Goal: Check status: Check status

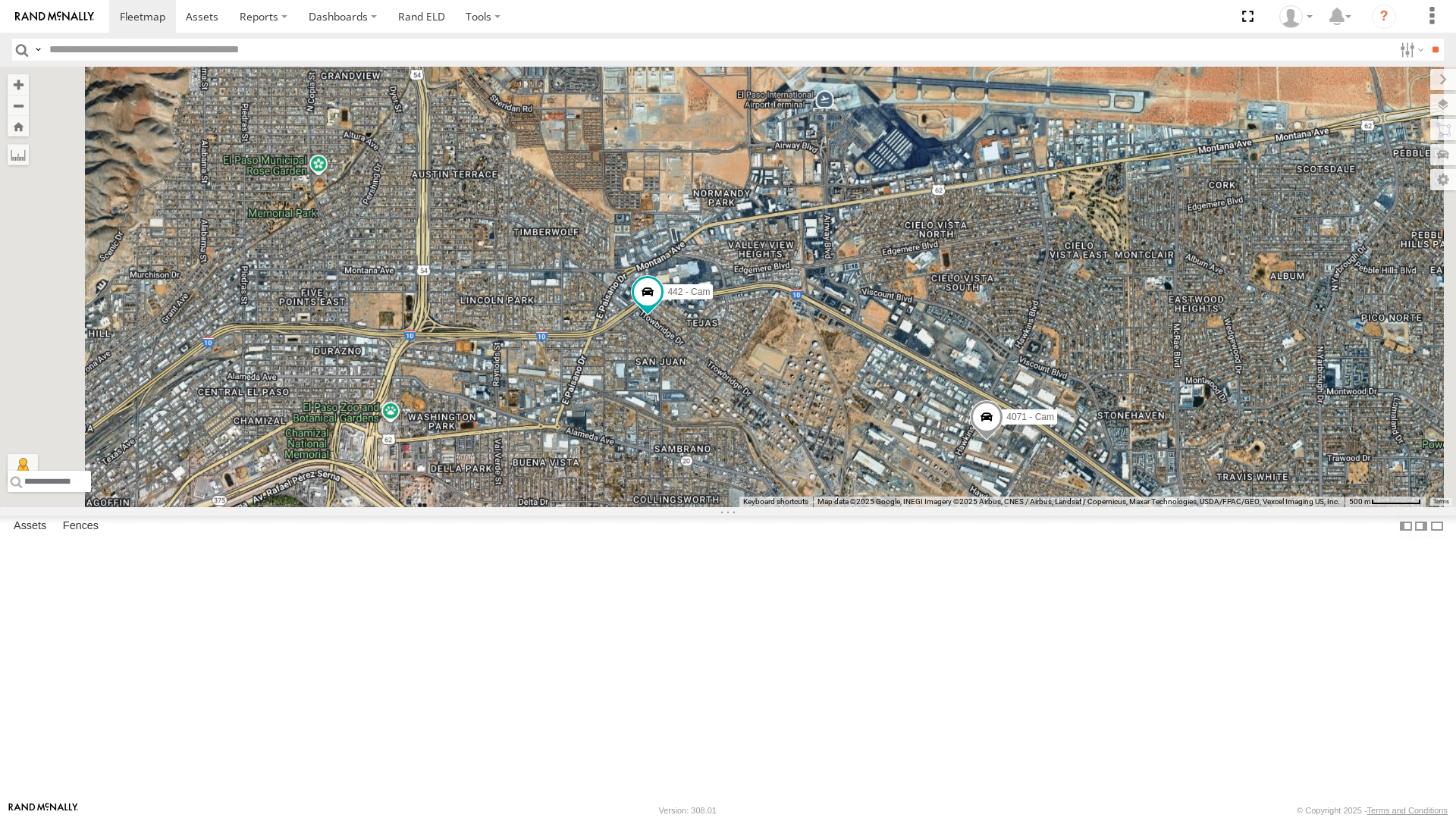
click at [0, 0] on div "212 - Cam" at bounding box center [0, 0] width 0 height 0
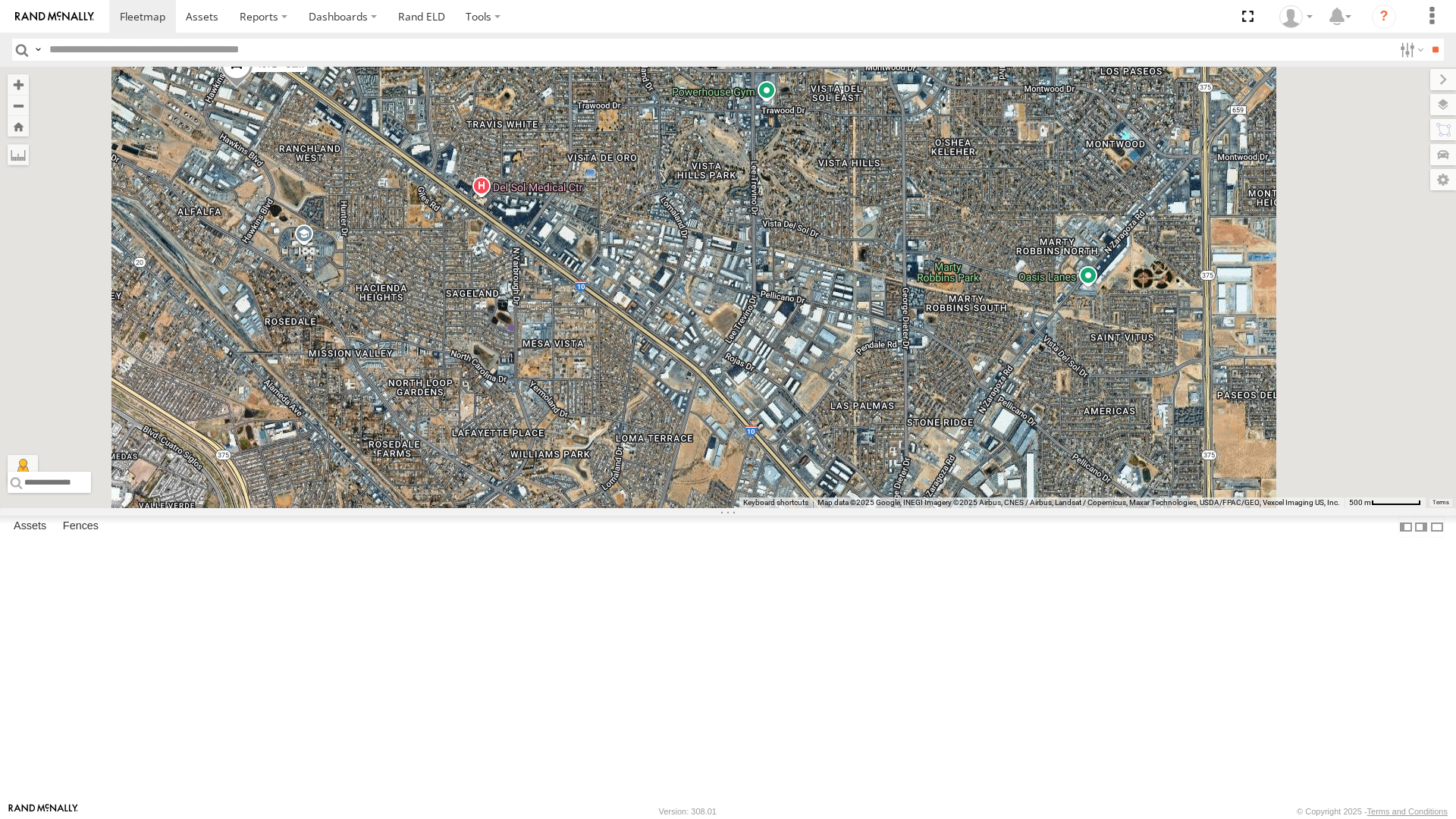
click at [1246, 509] on div "442 - Cam 4071 - Cam 212 - Cam" at bounding box center [728, 288] width 1456 height 441
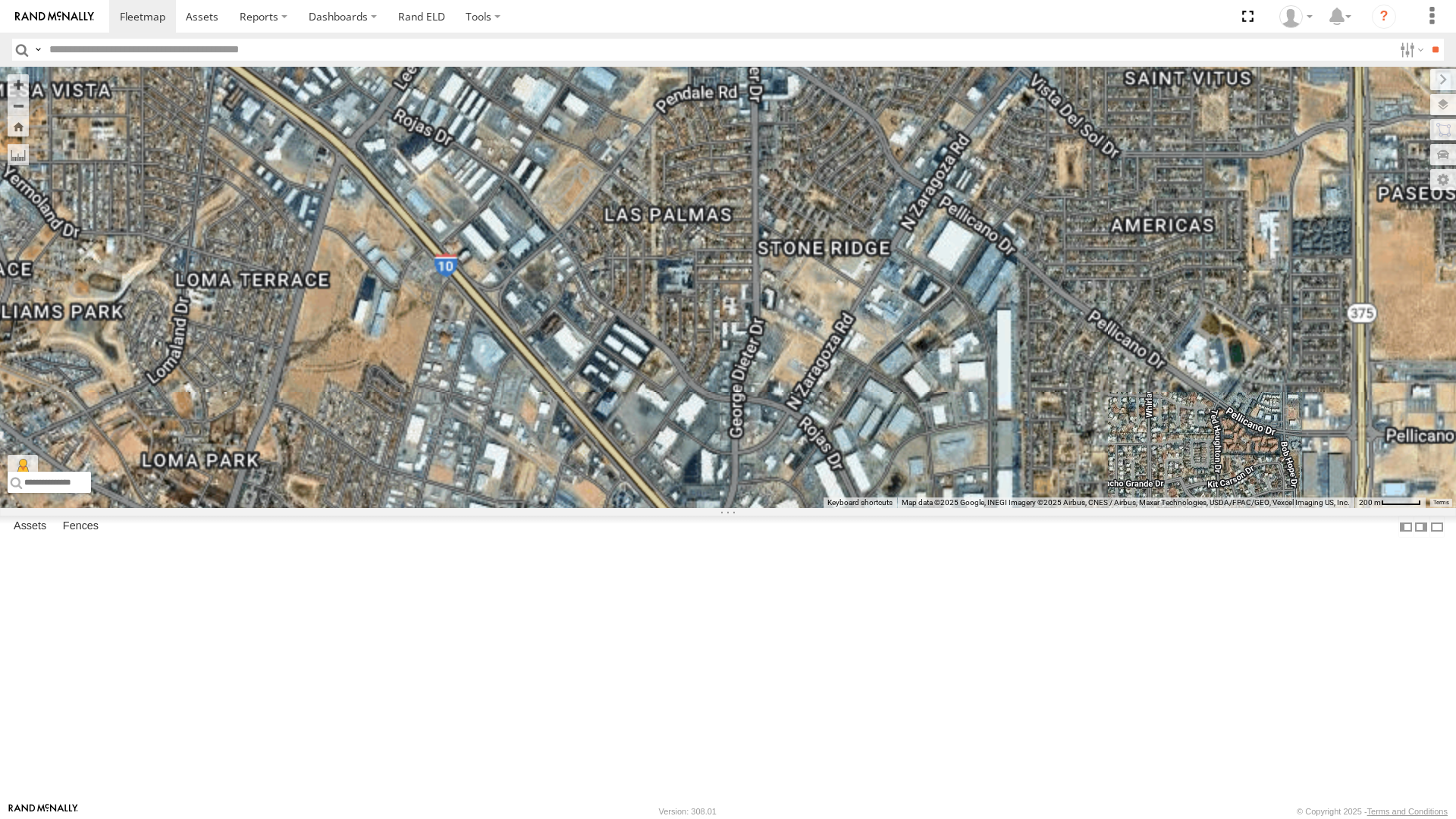
click at [997, 604] on div "2" at bounding box center [982, 589] width 30 height 30
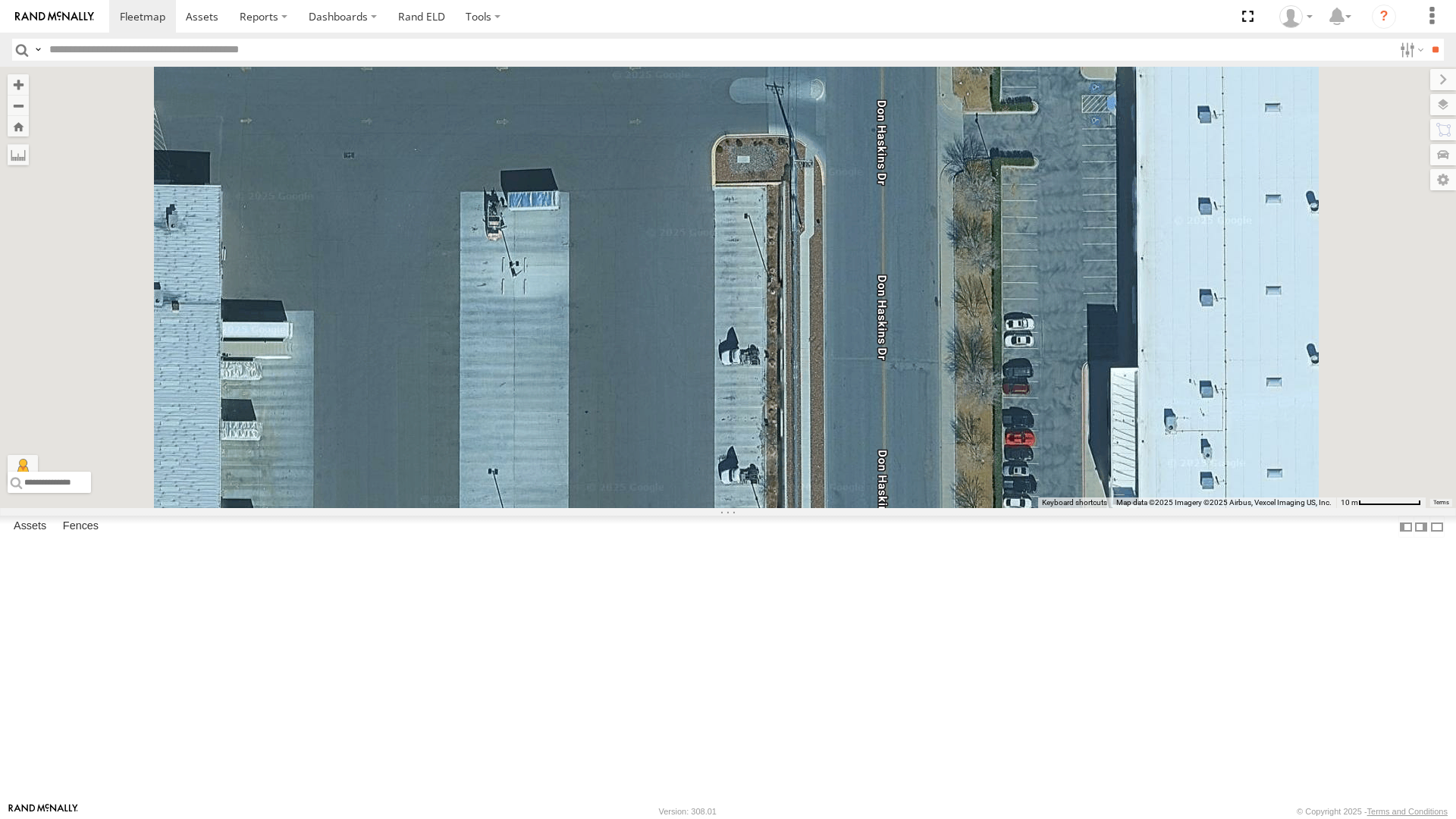
drag, startPoint x: 818, startPoint y: 373, endPoint x: 818, endPoint y: 359, distance: 14.0
click at [818, 359] on div "442 - Cam 212 - Cam" at bounding box center [728, 288] width 1456 height 441
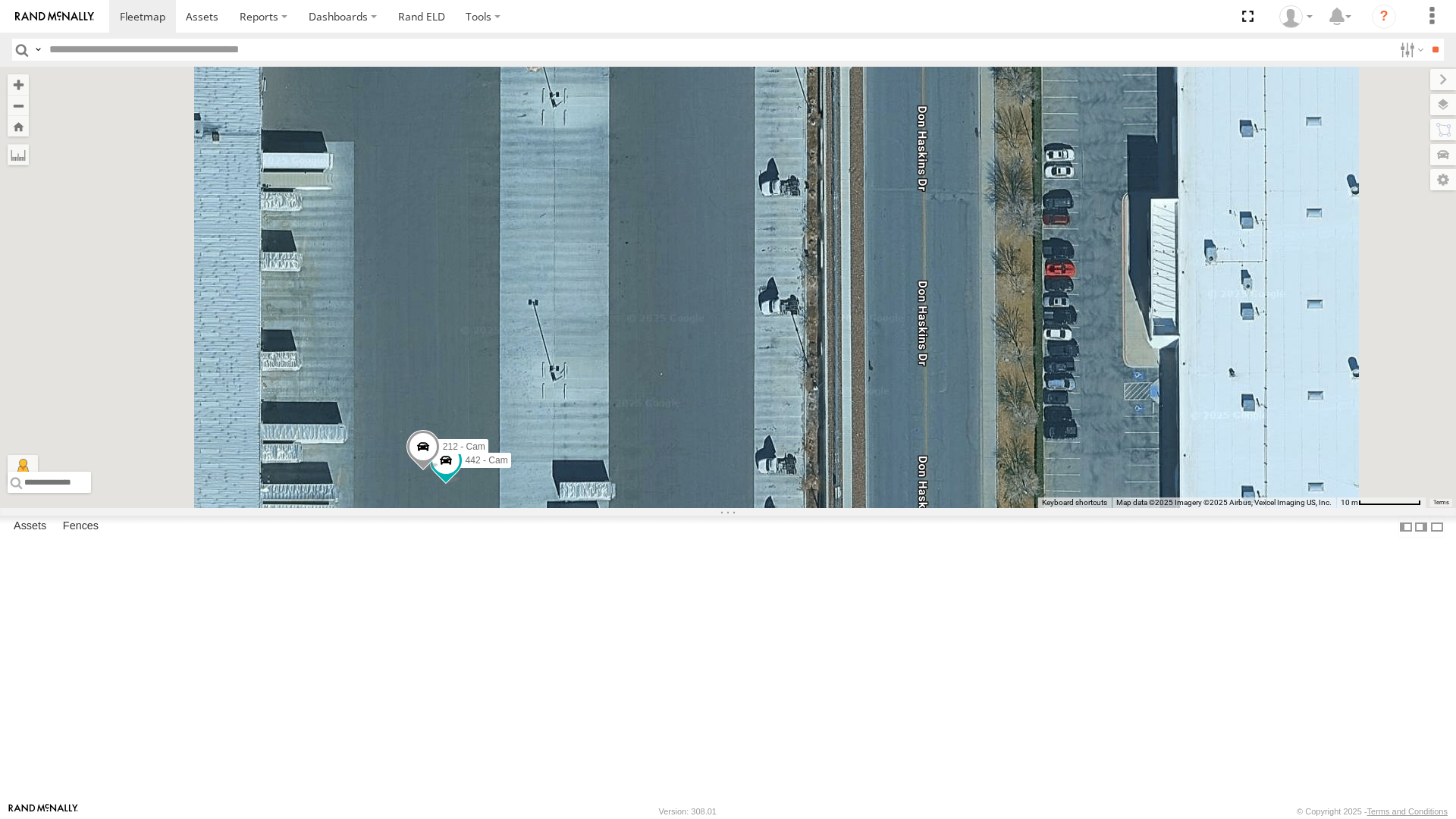
drag, startPoint x: 818, startPoint y: 588, endPoint x: 861, endPoint y: 433, distance: 160.9
click at [861, 433] on div "442 - Cam 212 - Cam" at bounding box center [728, 288] width 1456 height 441
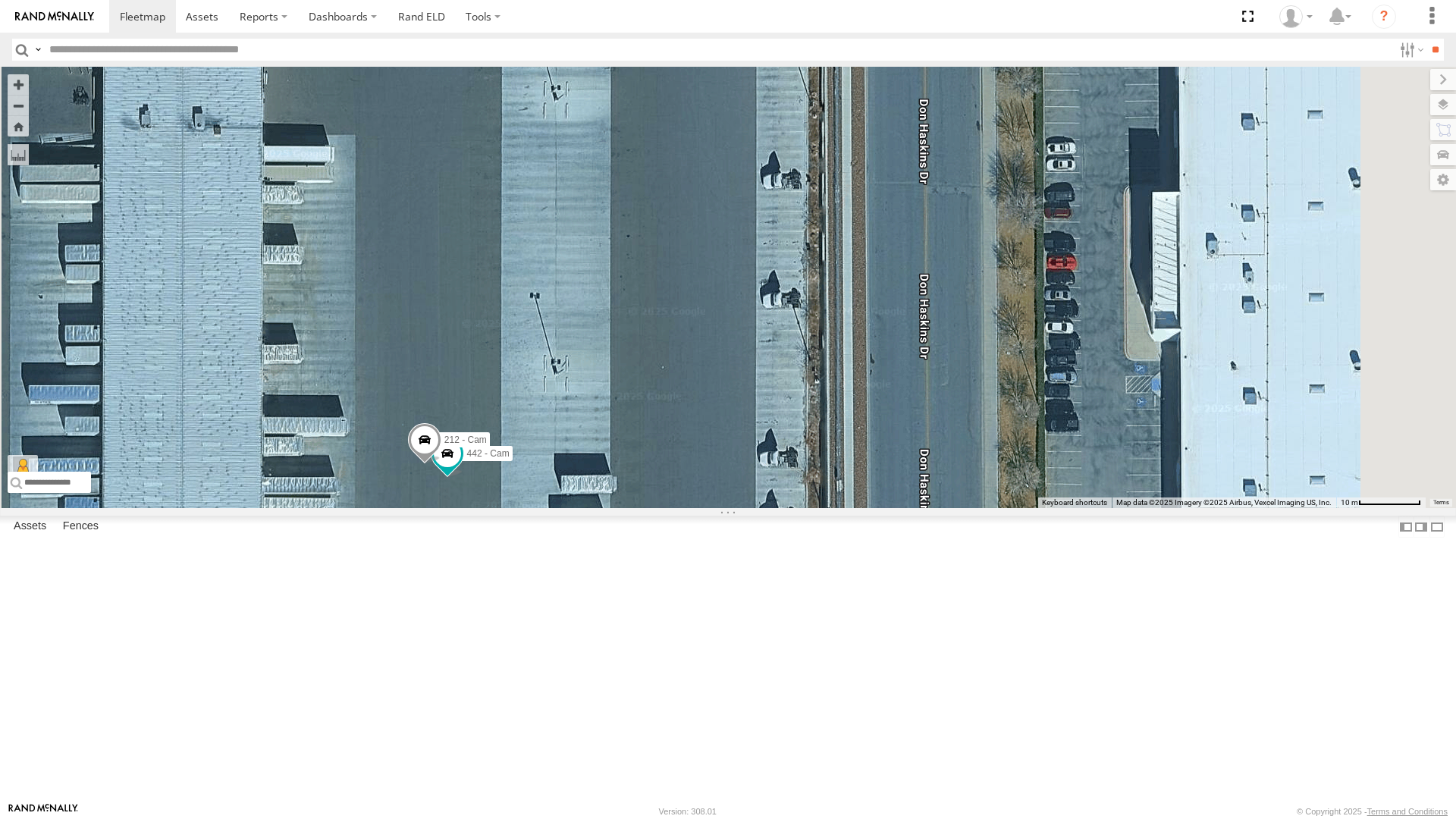
click at [0, 0] on div "4071 - Cam" at bounding box center [0, 0] width 0 height 0
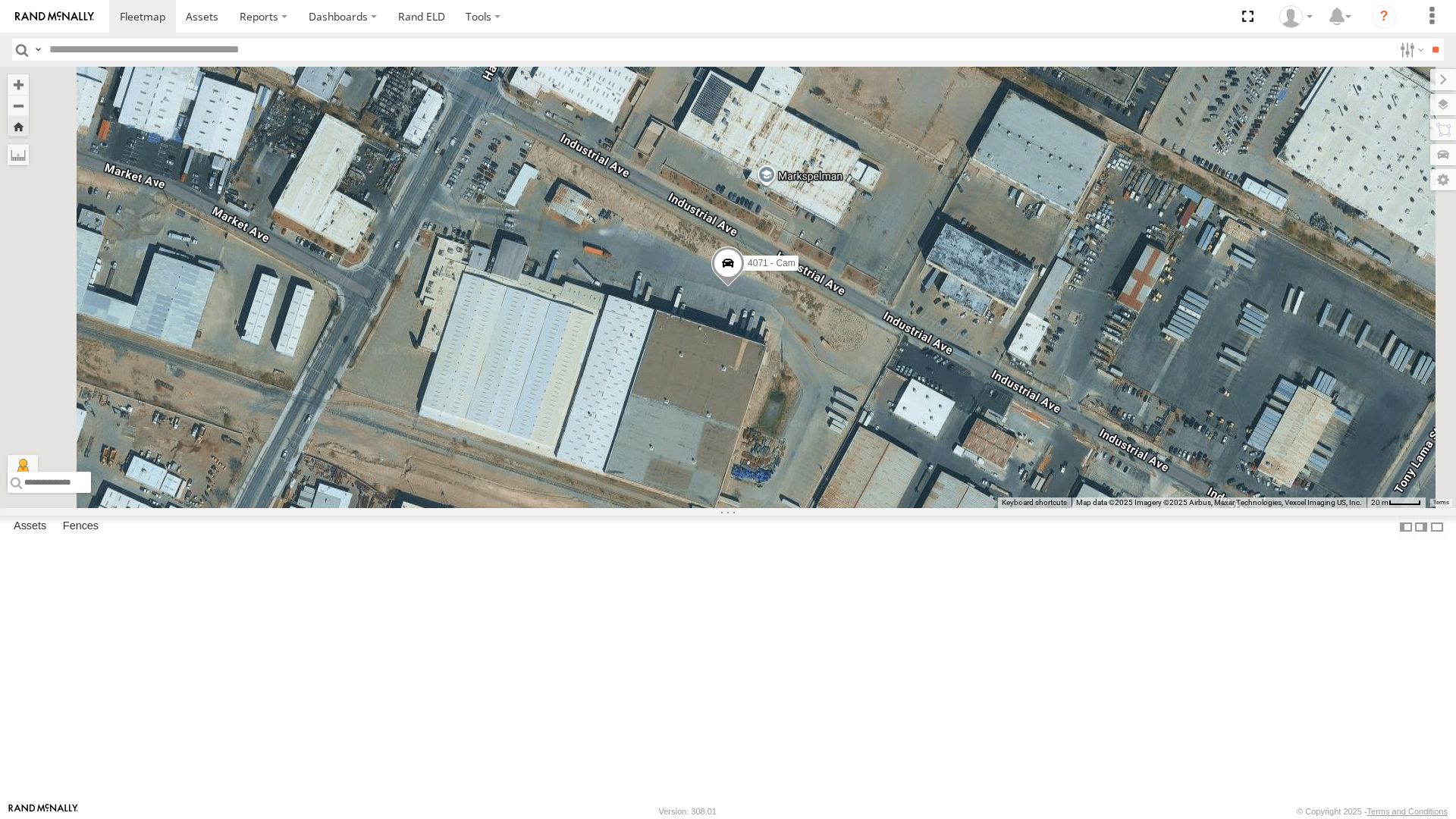
click at [29, 116] on button "Zoom Home" at bounding box center [18, 126] width 21 height 20
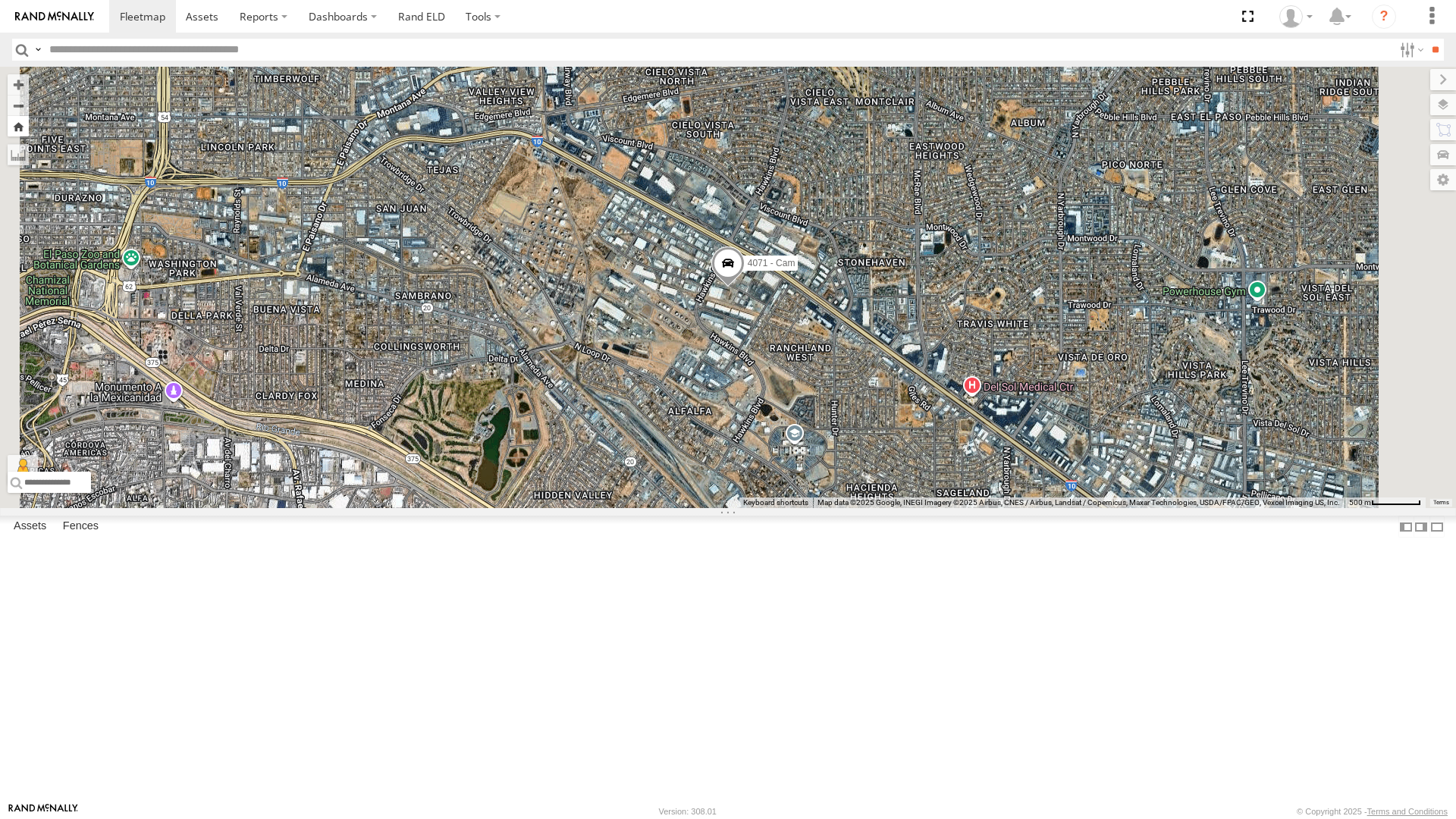
click at [29, 116] on button "Zoom Home" at bounding box center [18, 126] width 21 height 20
click at [29, 95] on button "Zoom out" at bounding box center [18, 105] width 21 height 21
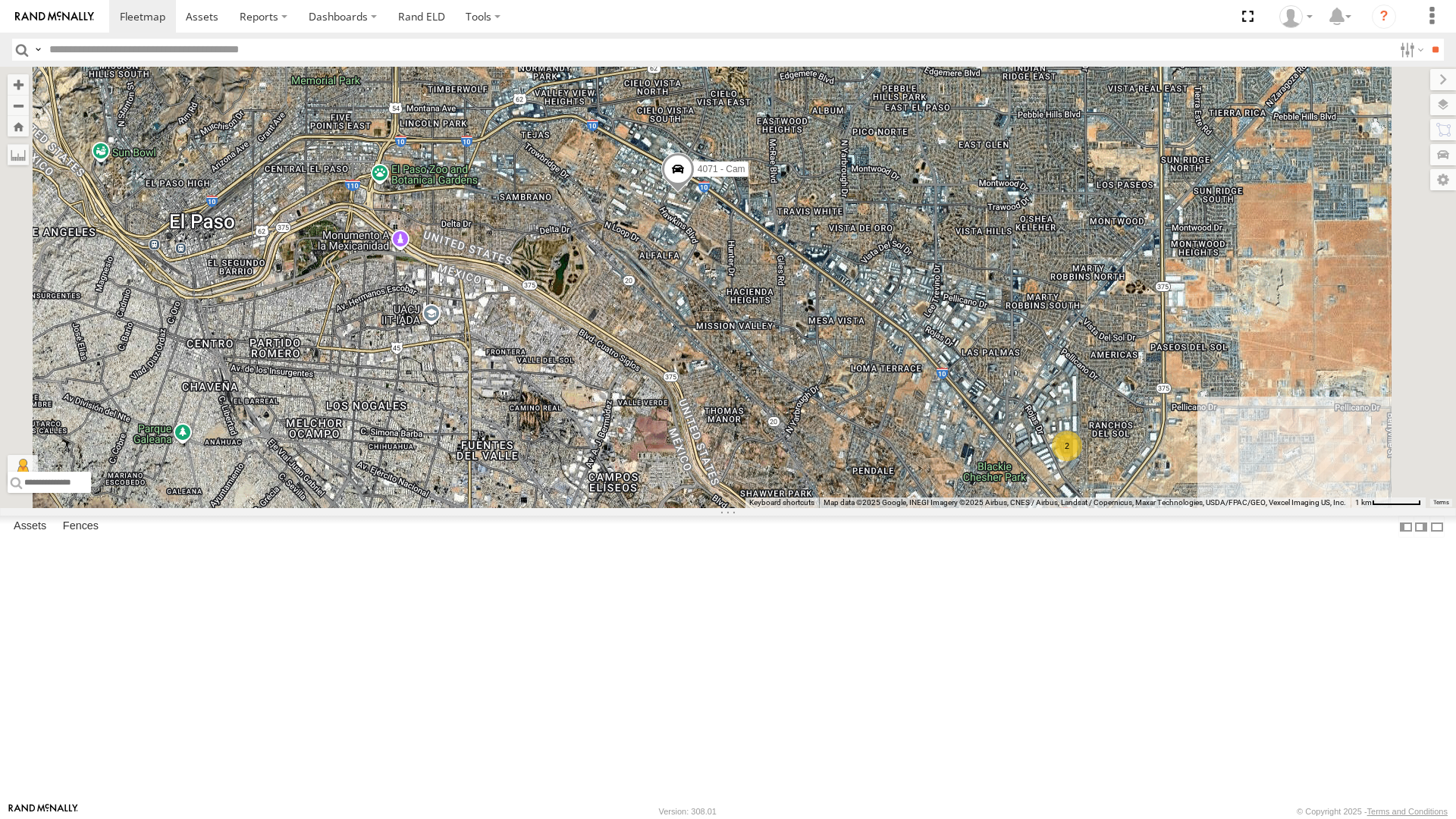
drag, startPoint x: 756, startPoint y: 597, endPoint x: 631, endPoint y: 432, distance: 207.0
click at [631, 432] on div "4071 - Cam 4069 - Cam 2 4" at bounding box center [728, 288] width 1456 height 441
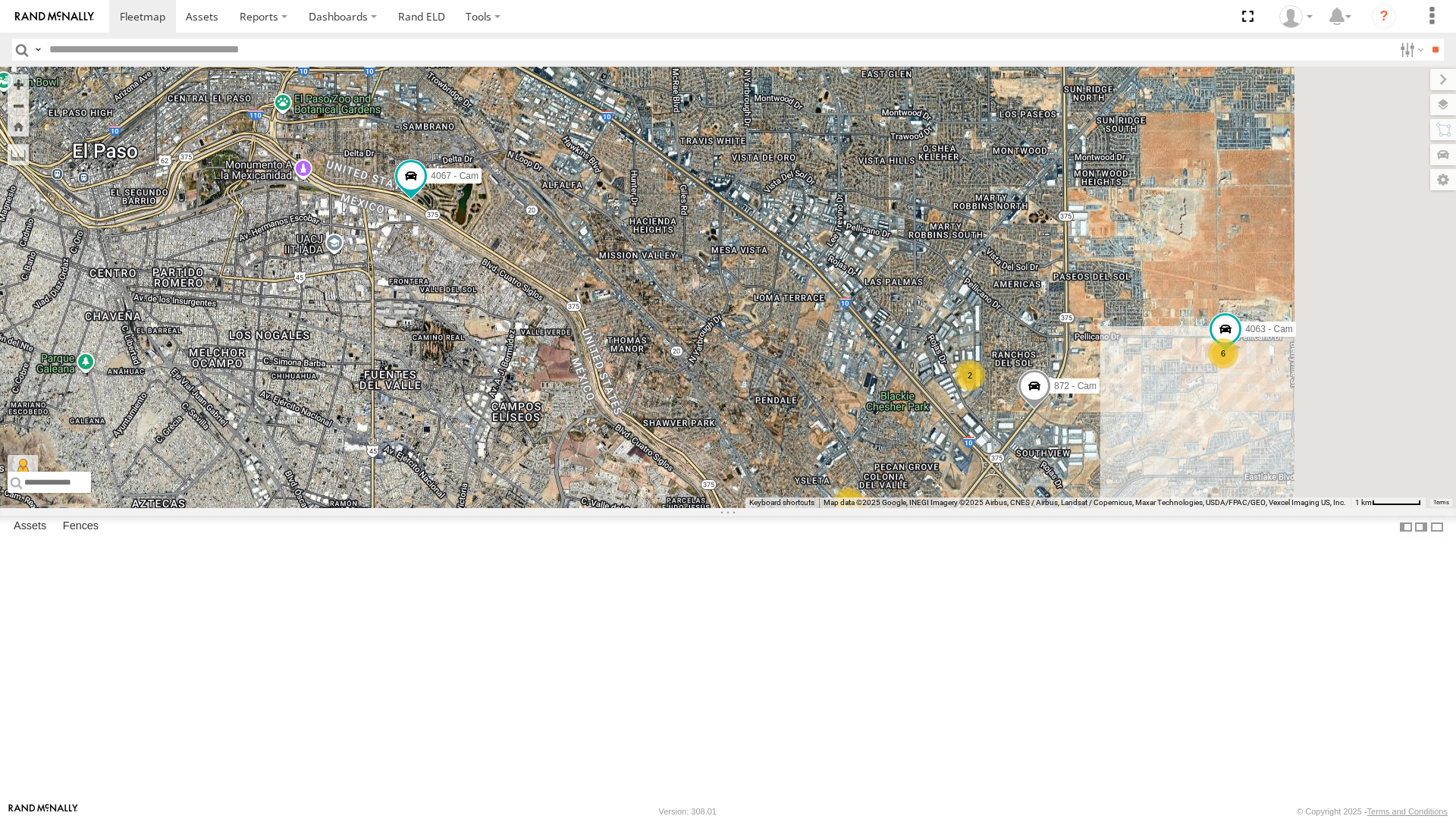
click at [0, 0] on div "4071 - Cam" at bounding box center [0, 0] width 0 height 0
